Goal: Entertainment & Leisure: Consume media (video, audio)

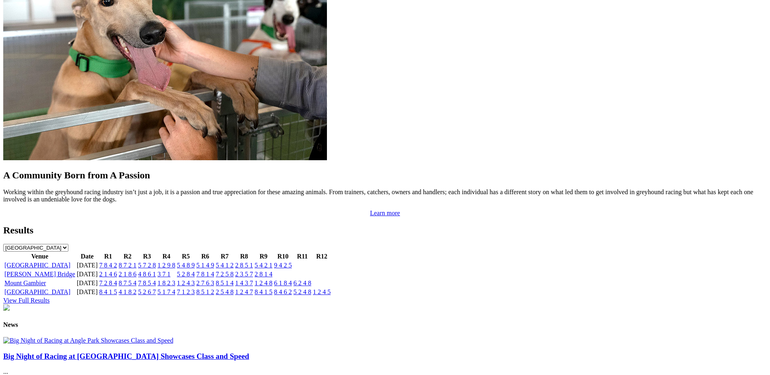
scroll to position [700, 0]
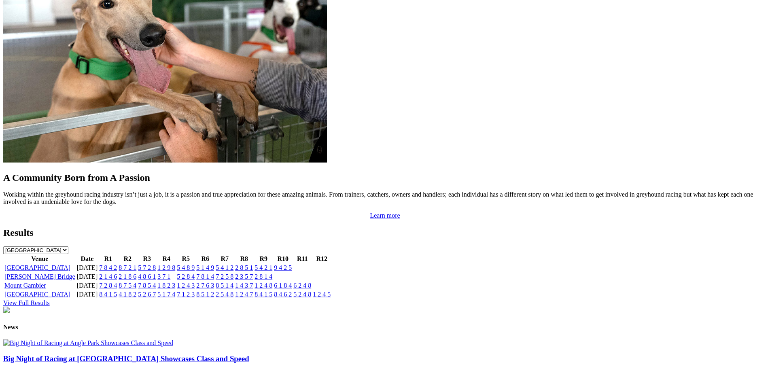
click at [136, 282] on link "8 7 5 4" at bounding box center [128, 285] width 18 height 7
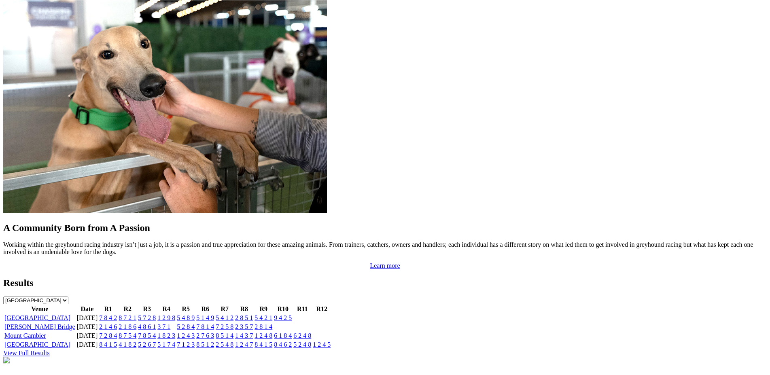
scroll to position [652, 0]
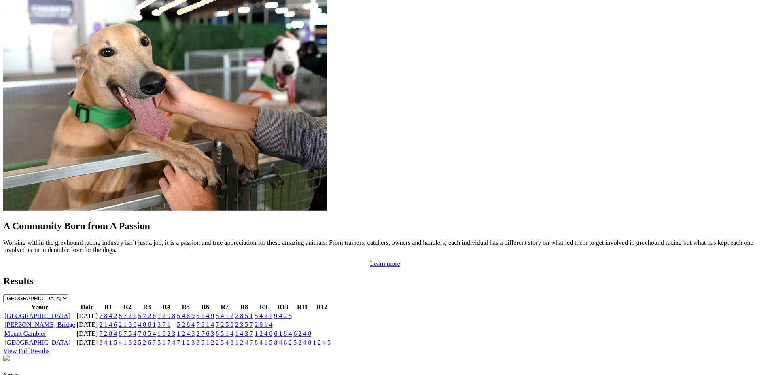
click at [117, 339] on link "8 4 1 5" at bounding box center [108, 342] width 18 height 7
